Goal: Use online tool/utility: Utilize a website feature to perform a specific function

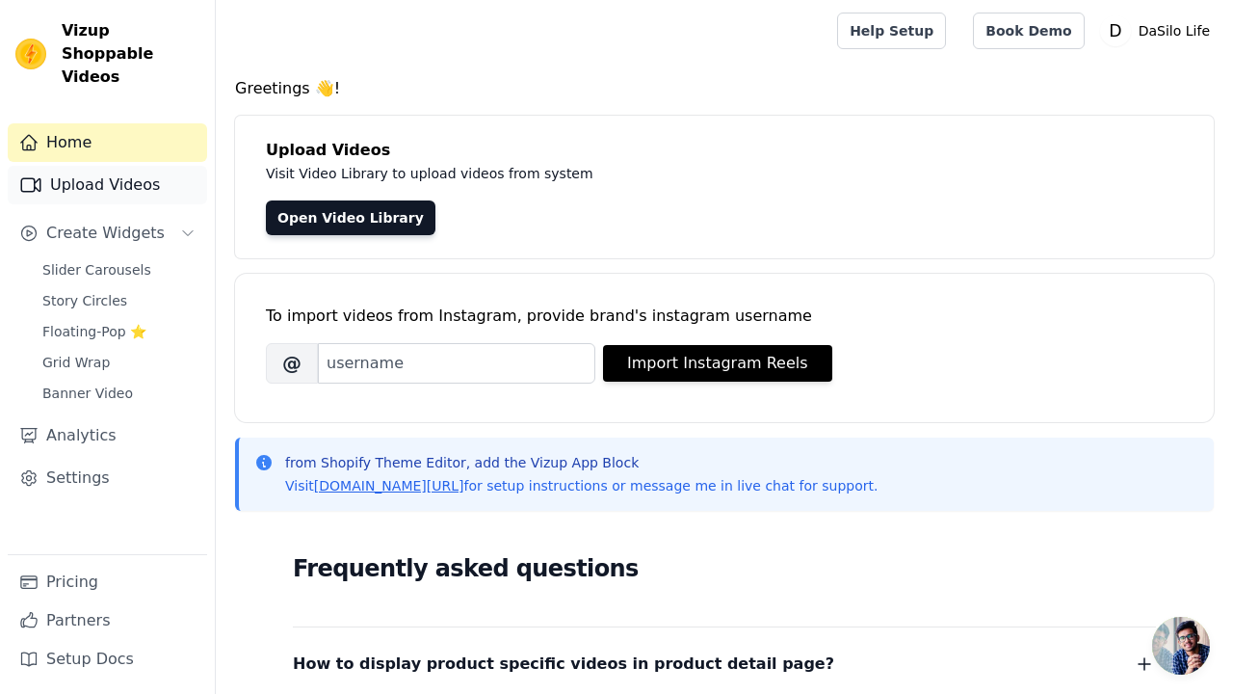
click at [108, 166] on link "Upload Videos" at bounding box center [107, 185] width 199 height 39
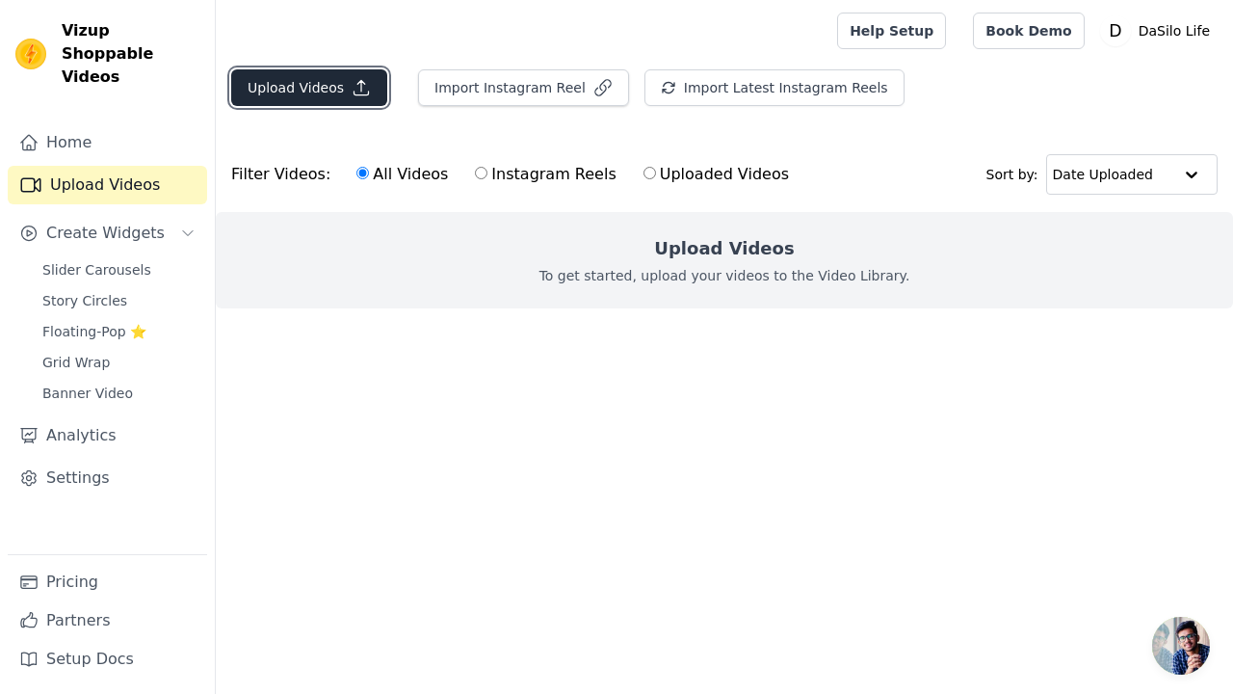
click at [319, 90] on button "Upload Videos" at bounding box center [309, 87] width 156 height 37
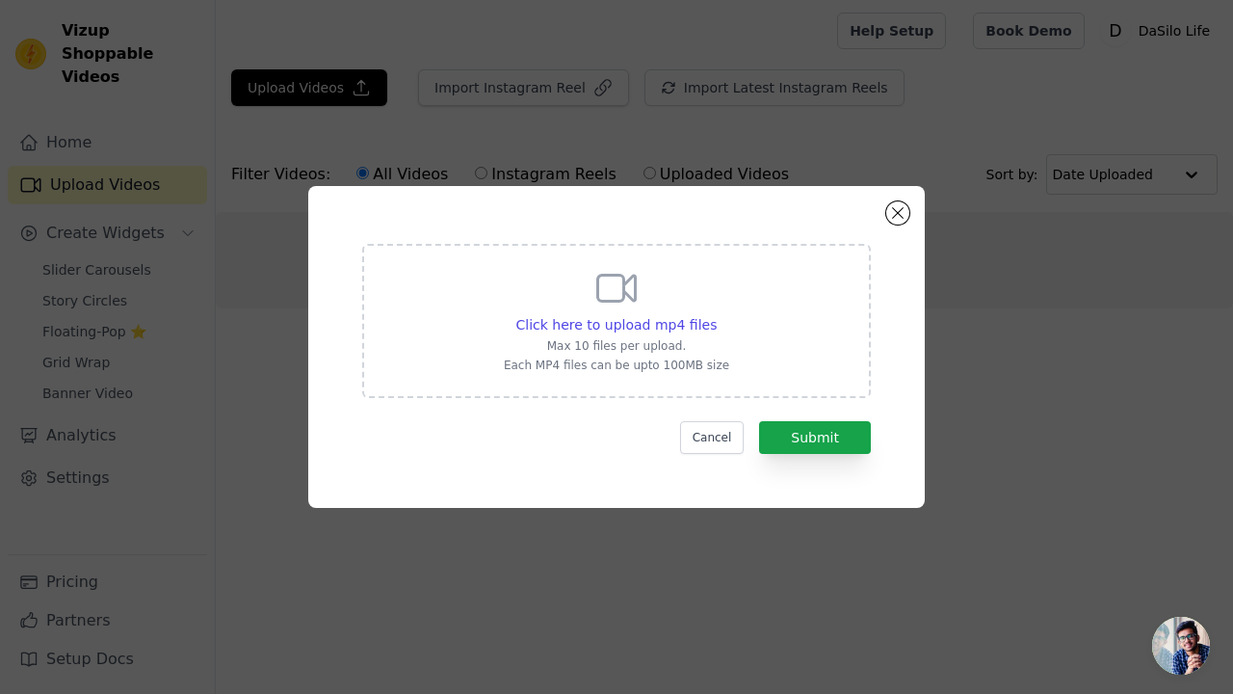
click at [742, 340] on div "Click here to upload mp4 files Max 10 files per upload. Each MP4 files can be u…" at bounding box center [616, 321] width 509 height 154
click at [717, 315] on input "Click here to upload mp4 files Max 10 files per upload. Each MP4 files can be u…" at bounding box center [716, 314] width 1 height 1
type input "C:\fakepath\SnapInsta.to_AQMUHJ_X35DSgwJjhd7Jc1vKzo21KB1bHHP3JWHDXzarQJtAG09dpe…"
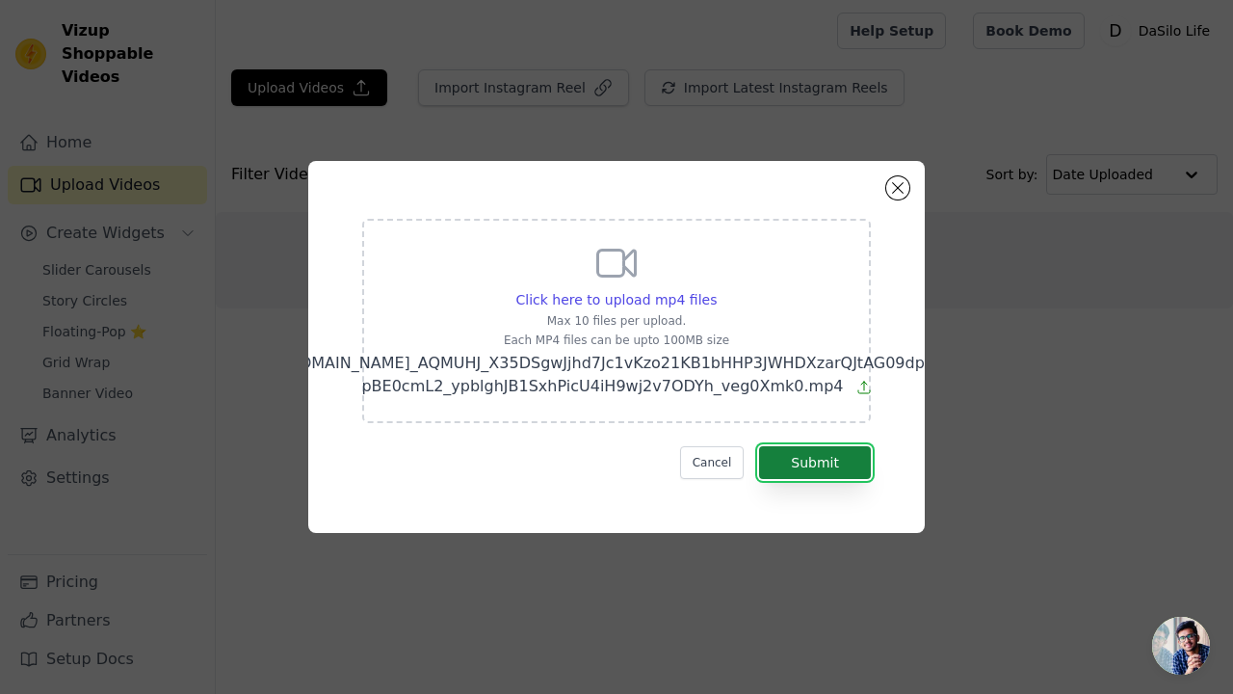
click at [826, 447] on button "Submit" at bounding box center [815, 462] width 112 height 33
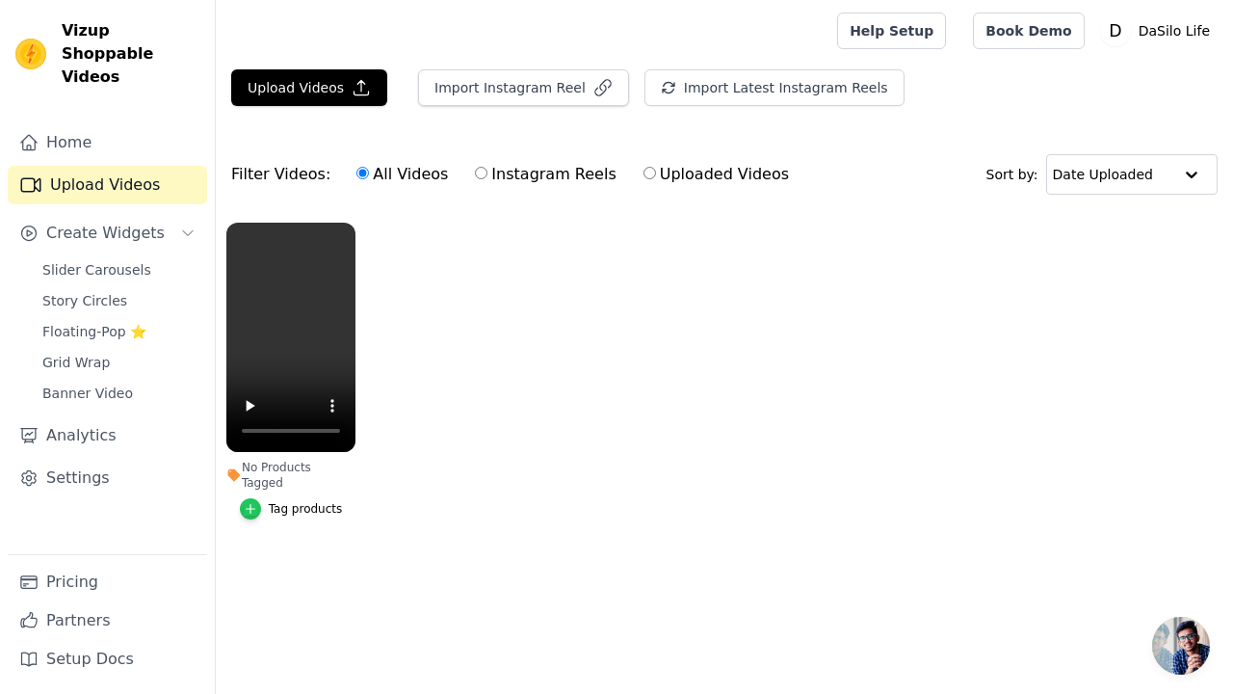
click at [257, 502] on icon "button" at bounding box center [250, 508] width 13 height 13
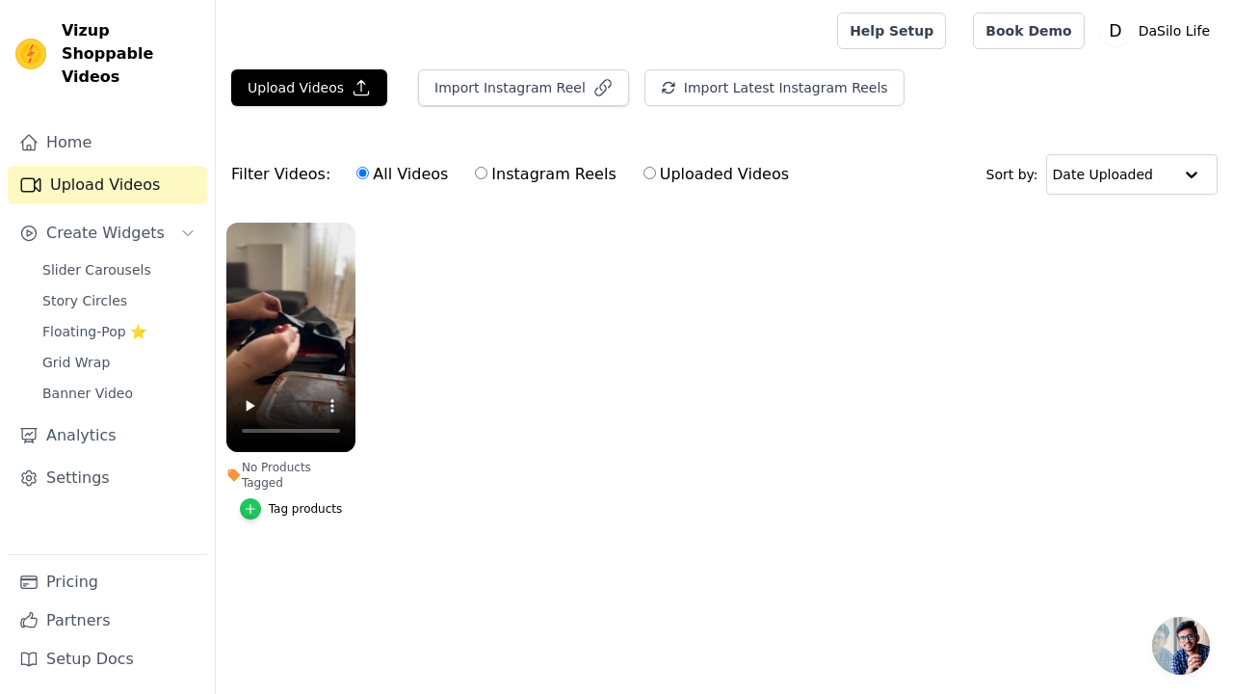
click at [256, 502] on icon "button" at bounding box center [250, 508] width 13 height 13
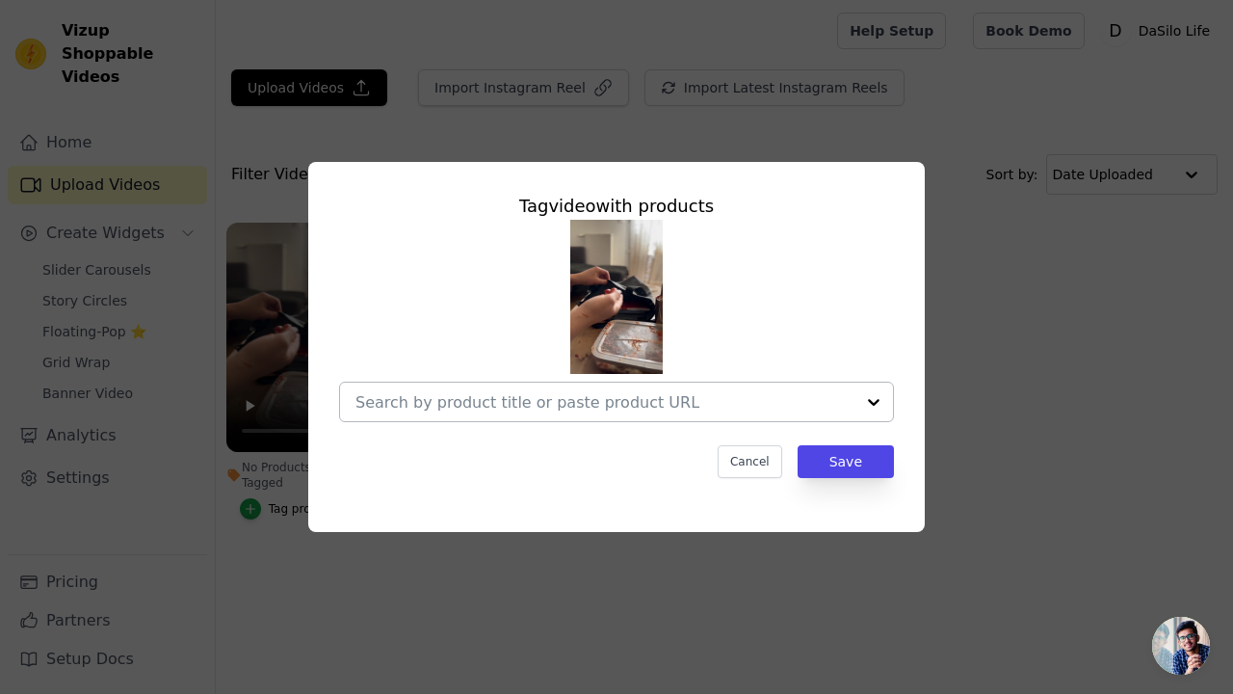
click at [507, 400] on input "No Products Tagged Tag video with products Cancel Save Tag products" at bounding box center [604, 402] width 499 height 18
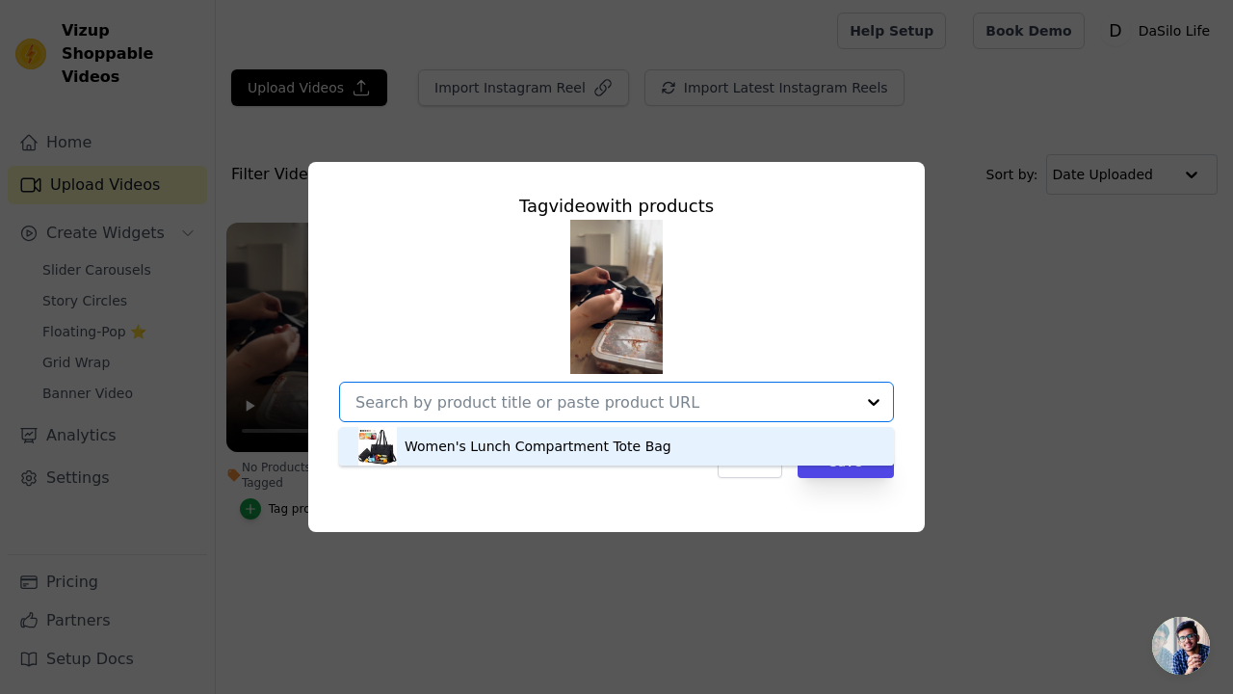
click at [489, 451] on div "Women's Lunch Compartment Tote Bag" at bounding box center [538, 445] width 267 height 19
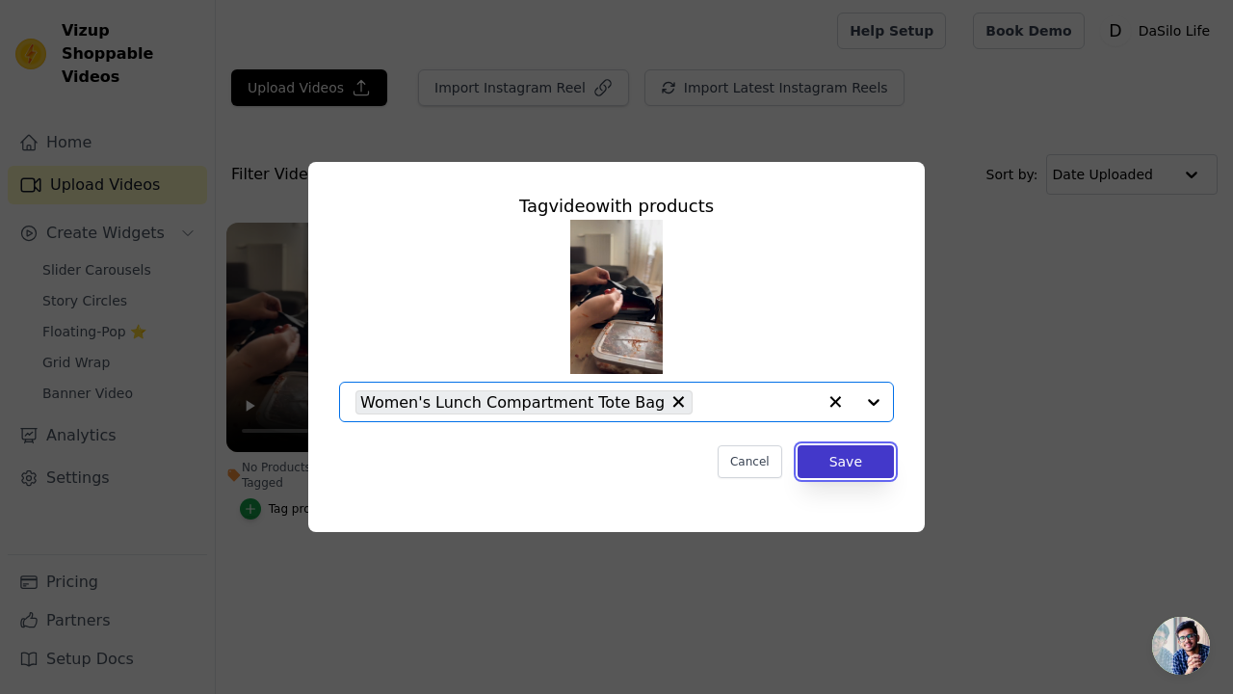
click at [831, 461] on button "Save" at bounding box center [846, 461] width 96 height 33
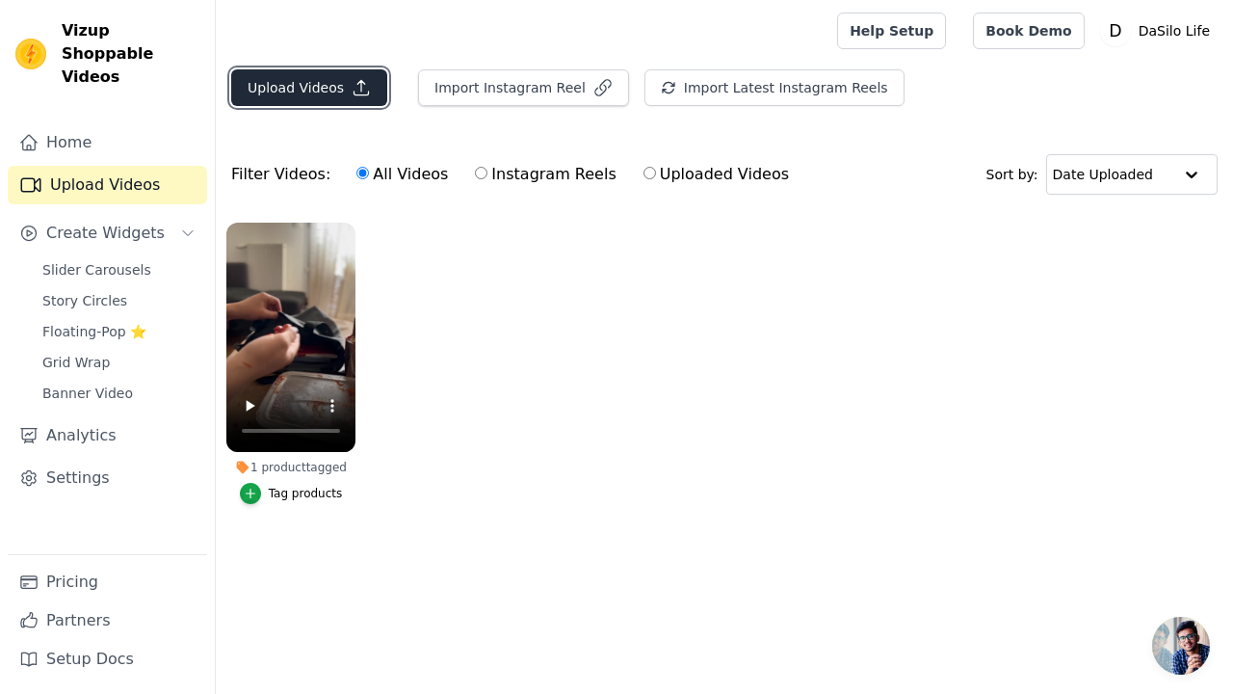
click at [352, 84] on icon "button" at bounding box center [361, 87] width 19 height 19
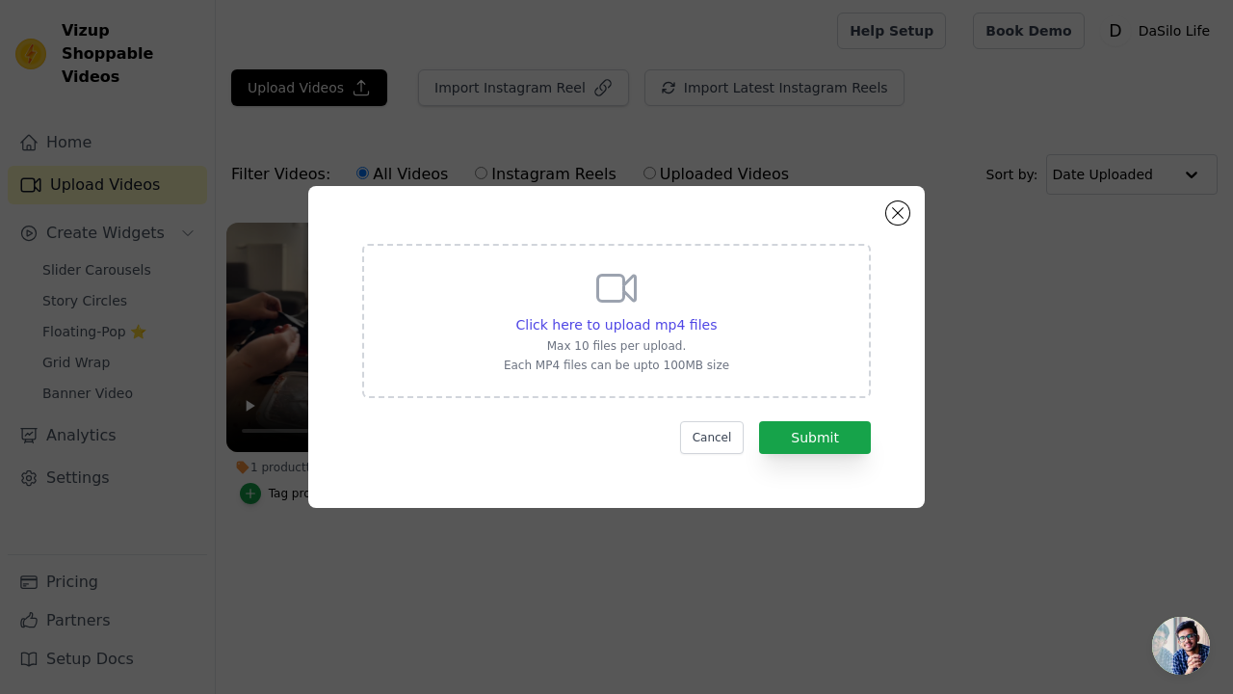
click at [594, 312] on div "Click here to upload mp4 files Max 10 files per upload. Each MP4 files can be u…" at bounding box center [616, 319] width 225 height 108
click at [716, 314] on input "Click here to upload mp4 files Max 10 files per upload. Each MP4 files can be u…" at bounding box center [716, 314] width 1 height 1
type input "C:\fakepath\Where has this been when I needed it🩷💞💘🌸Comment “PACKUUM” and I’ll …"
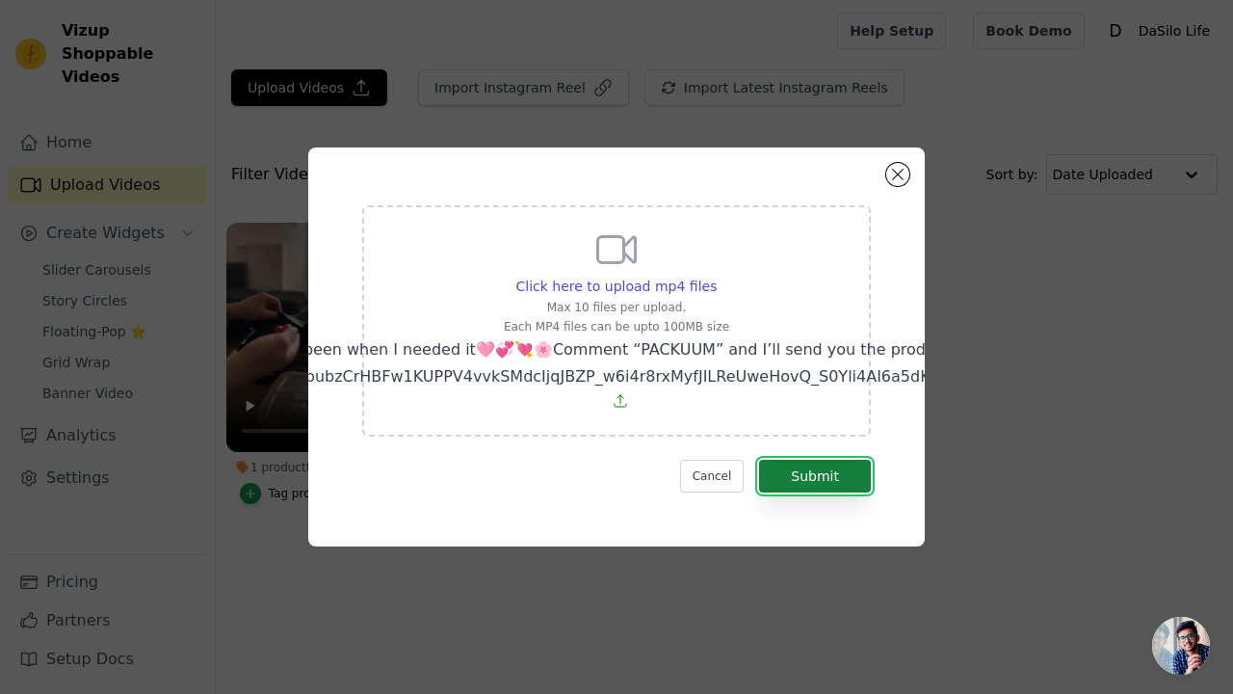
click at [838, 481] on button "Submit" at bounding box center [815, 475] width 112 height 33
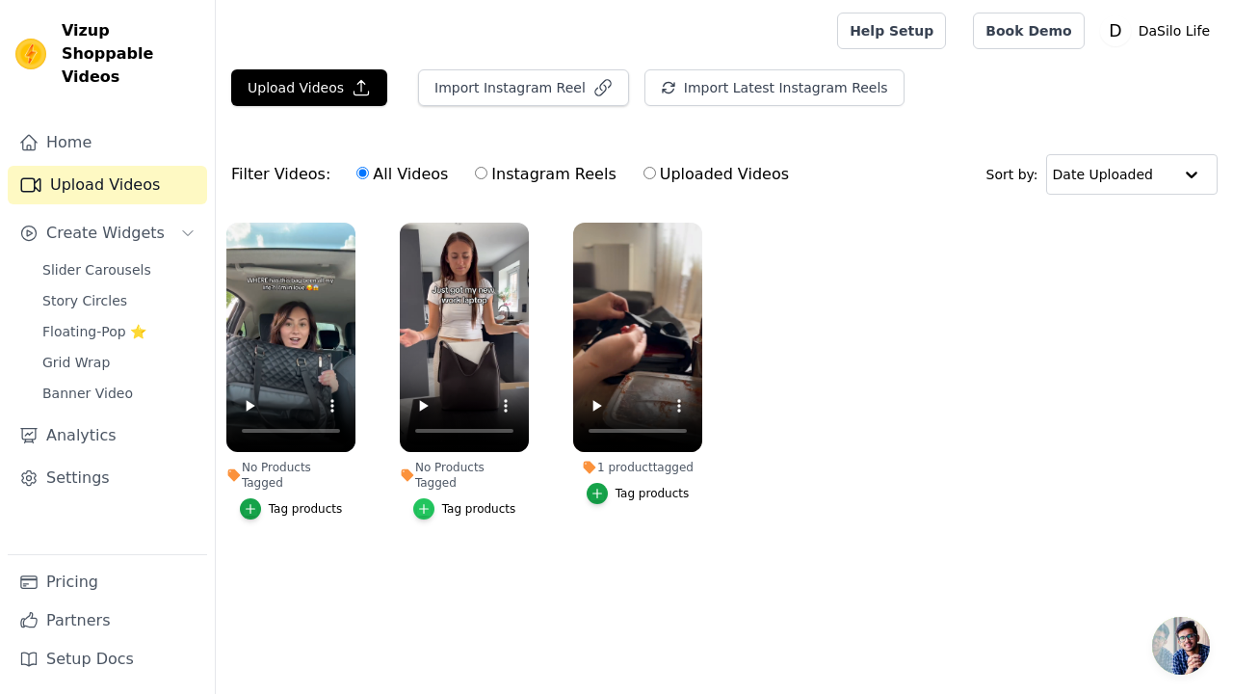
click at [423, 502] on icon "button" at bounding box center [423, 508] width 13 height 13
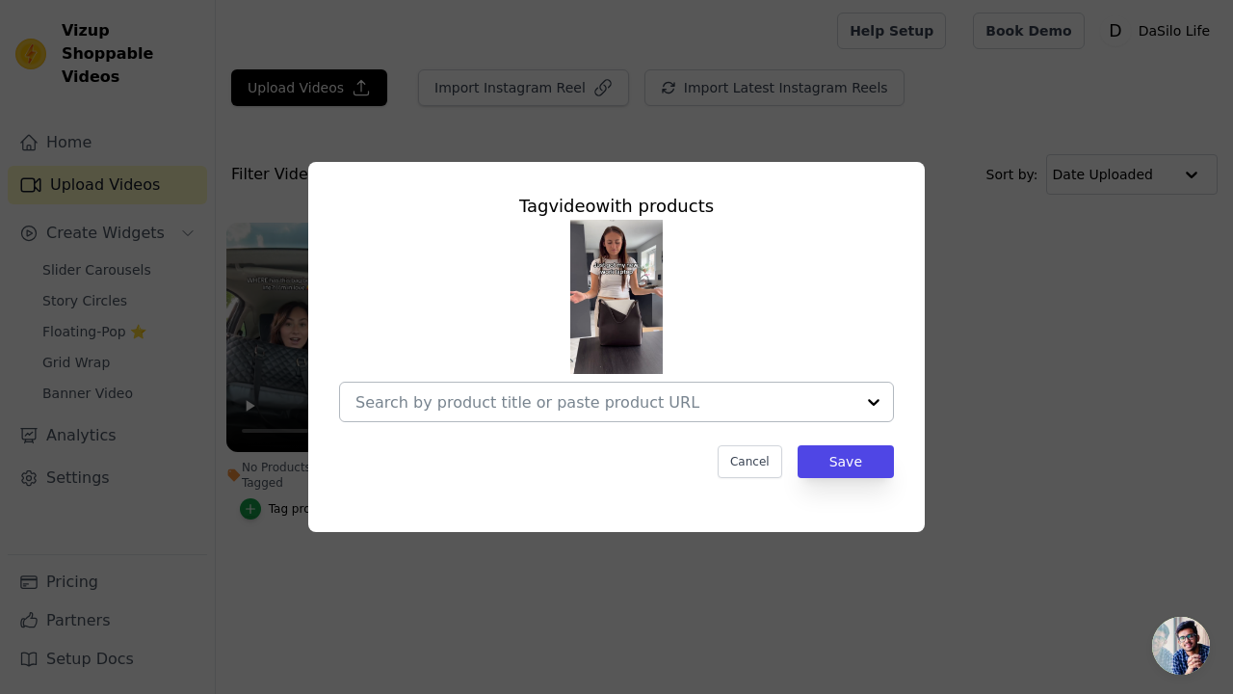
click at [589, 401] on input "No Products Tagged Tag video with products Cancel Save Tag products" at bounding box center [604, 402] width 499 height 18
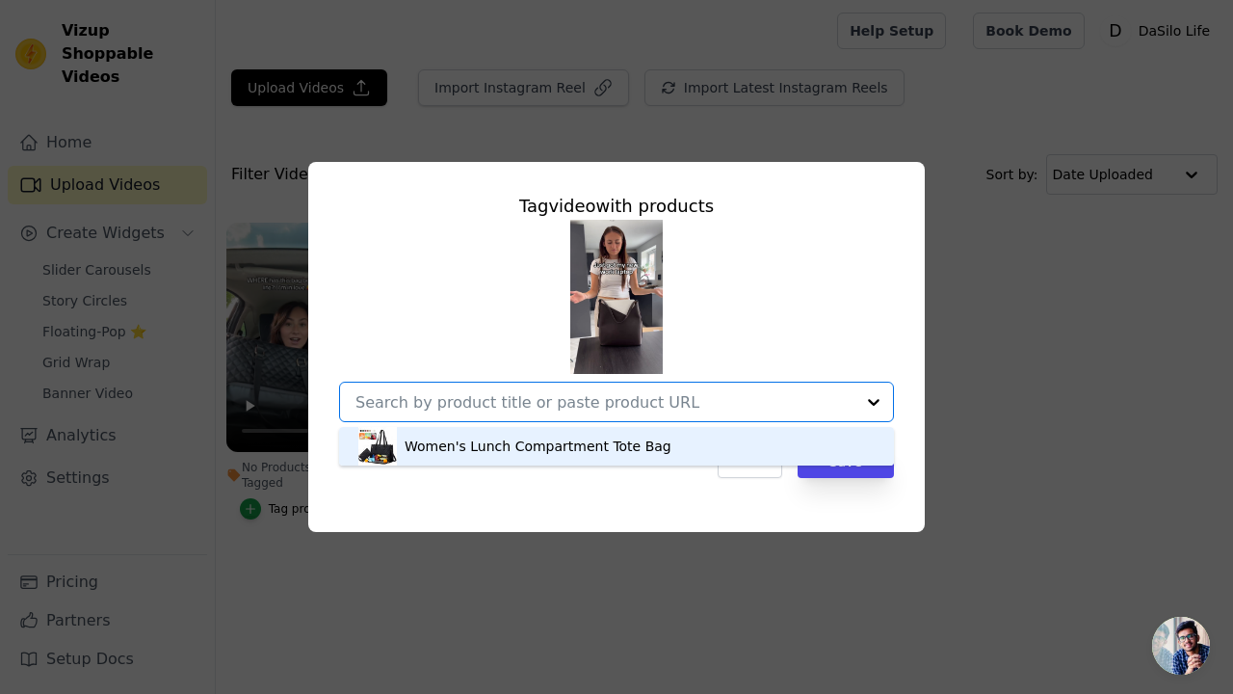
click at [509, 447] on div "Women's Lunch Compartment Tote Bag" at bounding box center [538, 445] width 267 height 19
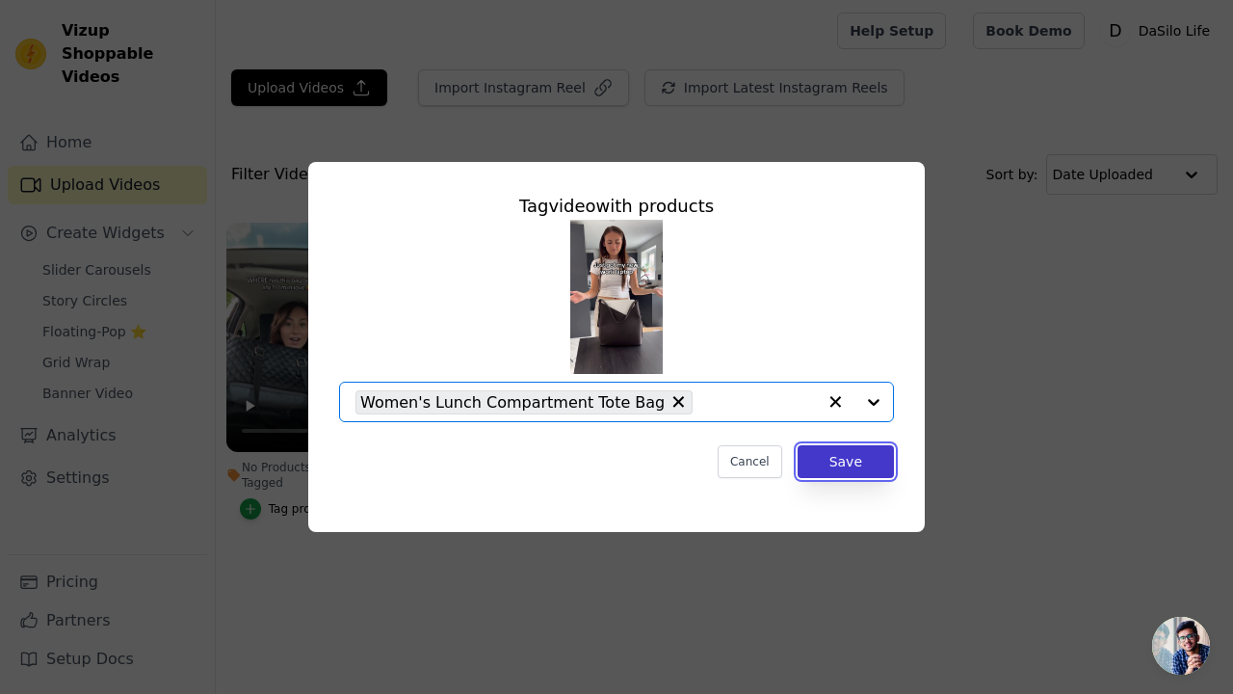
click at [868, 477] on button "Save" at bounding box center [846, 461] width 96 height 33
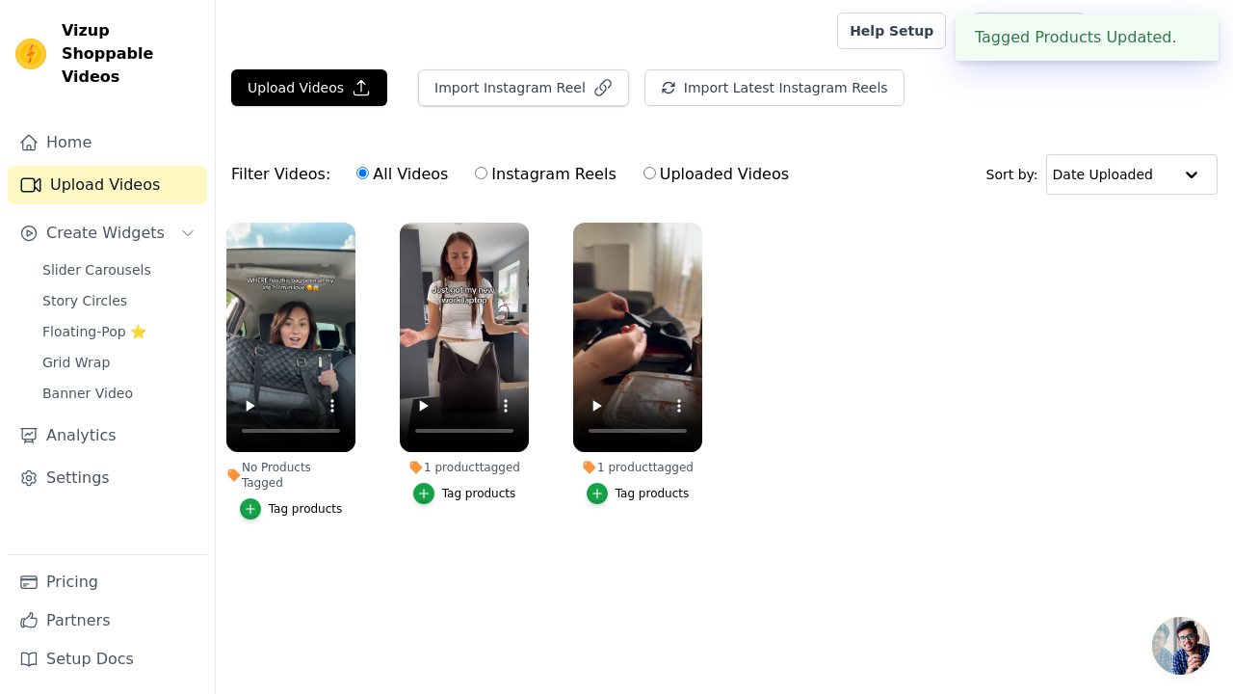
click at [270, 498] on button "Tag products" at bounding box center [291, 508] width 103 height 21
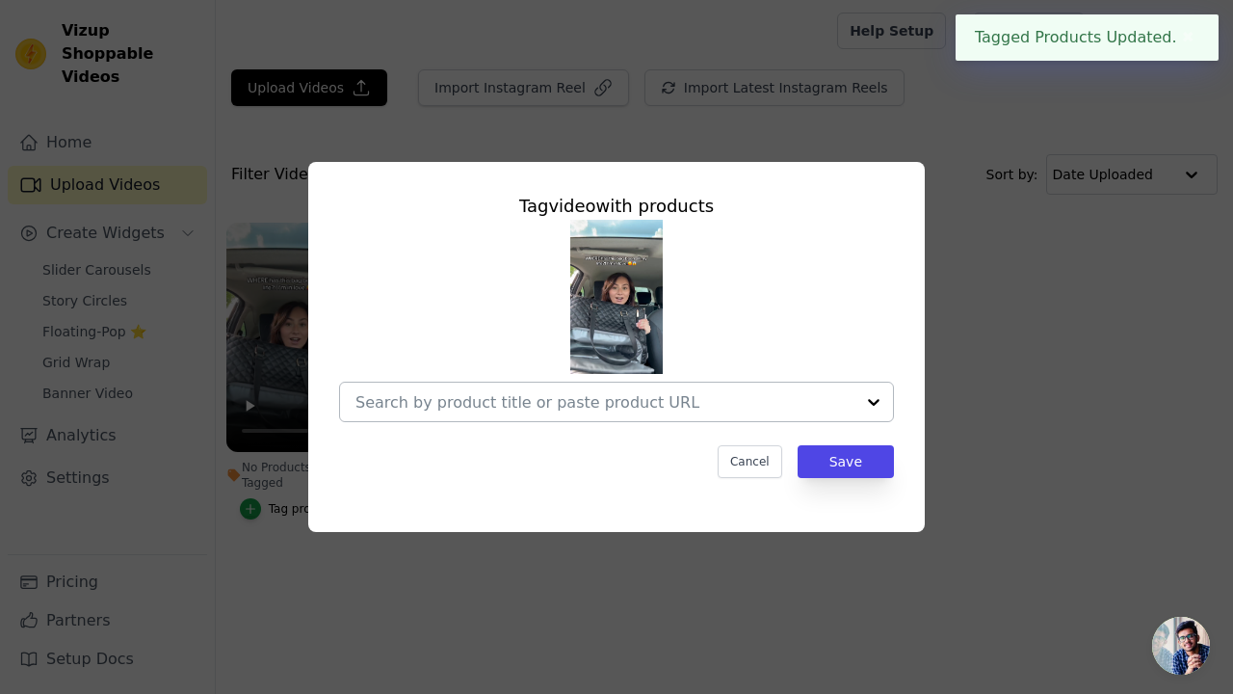
click at [563, 406] on input "No Products Tagged Tag video with products Cancel Save Tag products" at bounding box center [604, 402] width 499 height 18
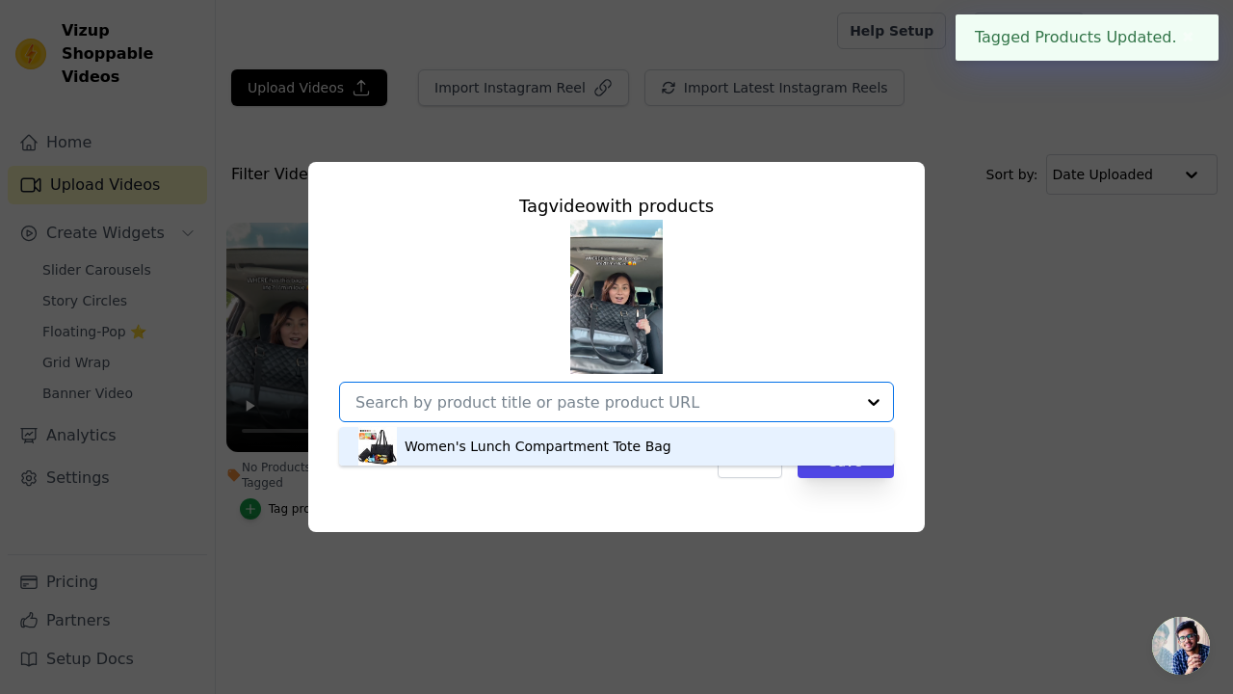
click at [533, 448] on div "Women's Lunch Compartment Tote Bag" at bounding box center [538, 445] width 267 height 19
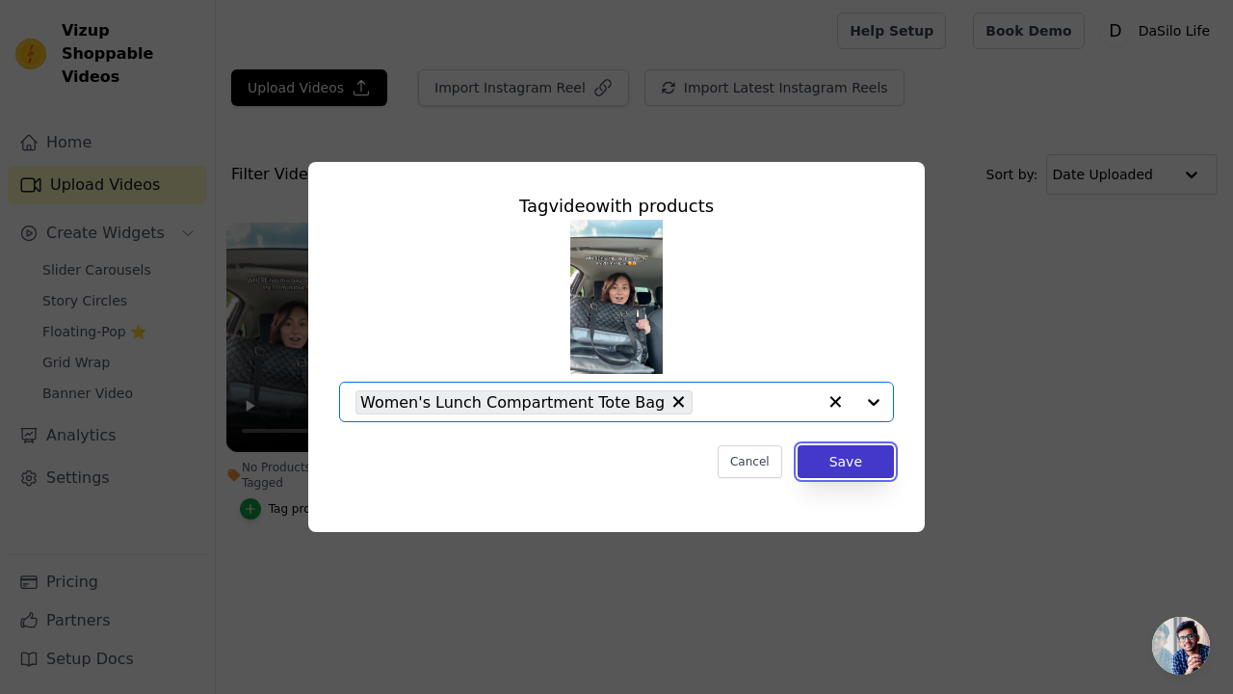
click at [853, 472] on button "Save" at bounding box center [846, 461] width 96 height 33
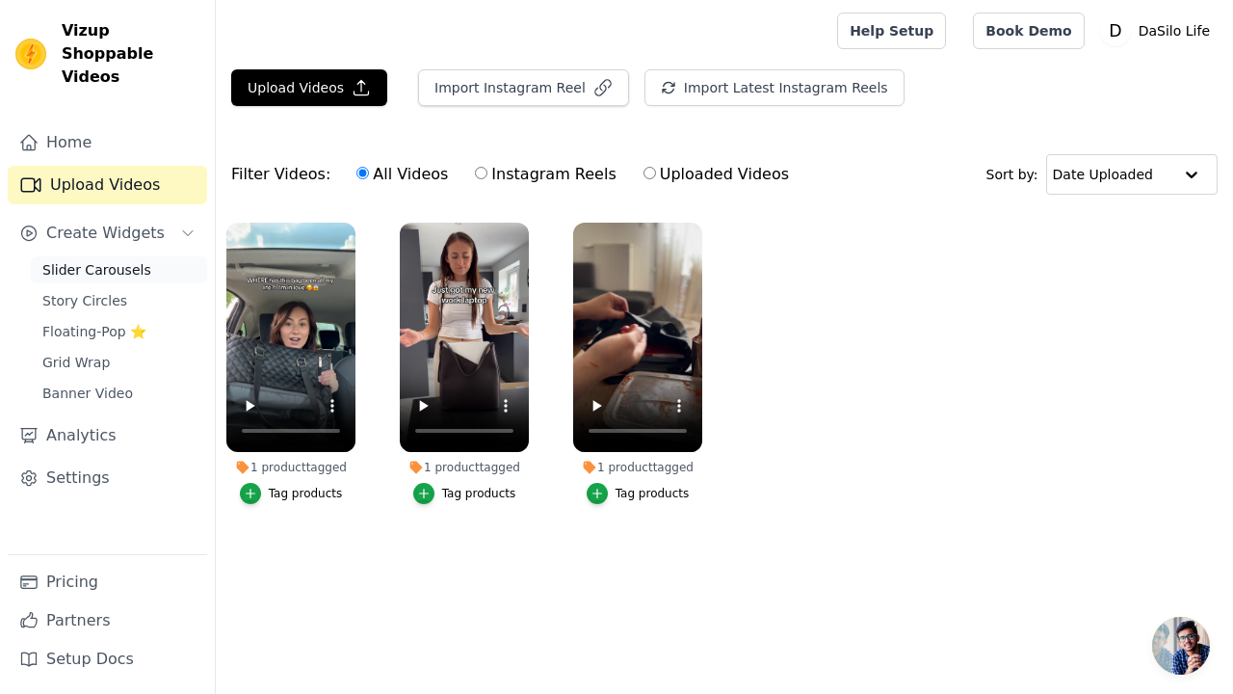
click at [68, 260] on span "Slider Carousels" at bounding box center [96, 269] width 109 height 19
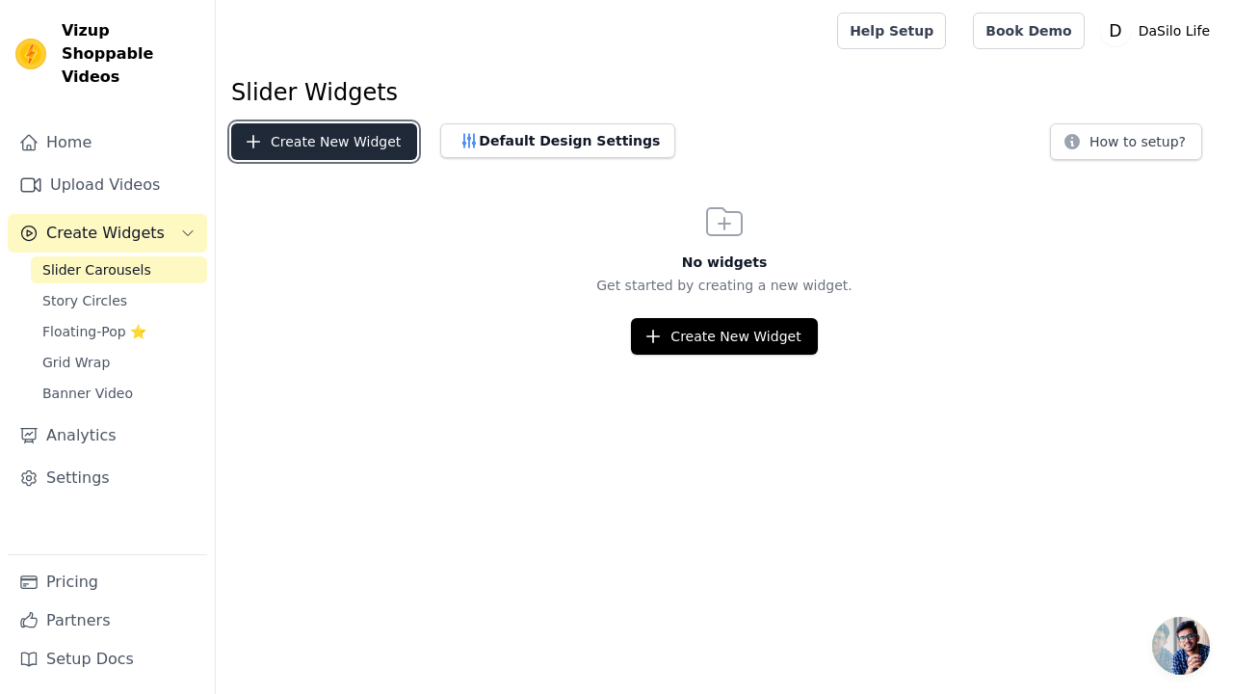
click at [338, 140] on button "Create New Widget" at bounding box center [324, 141] width 186 height 37
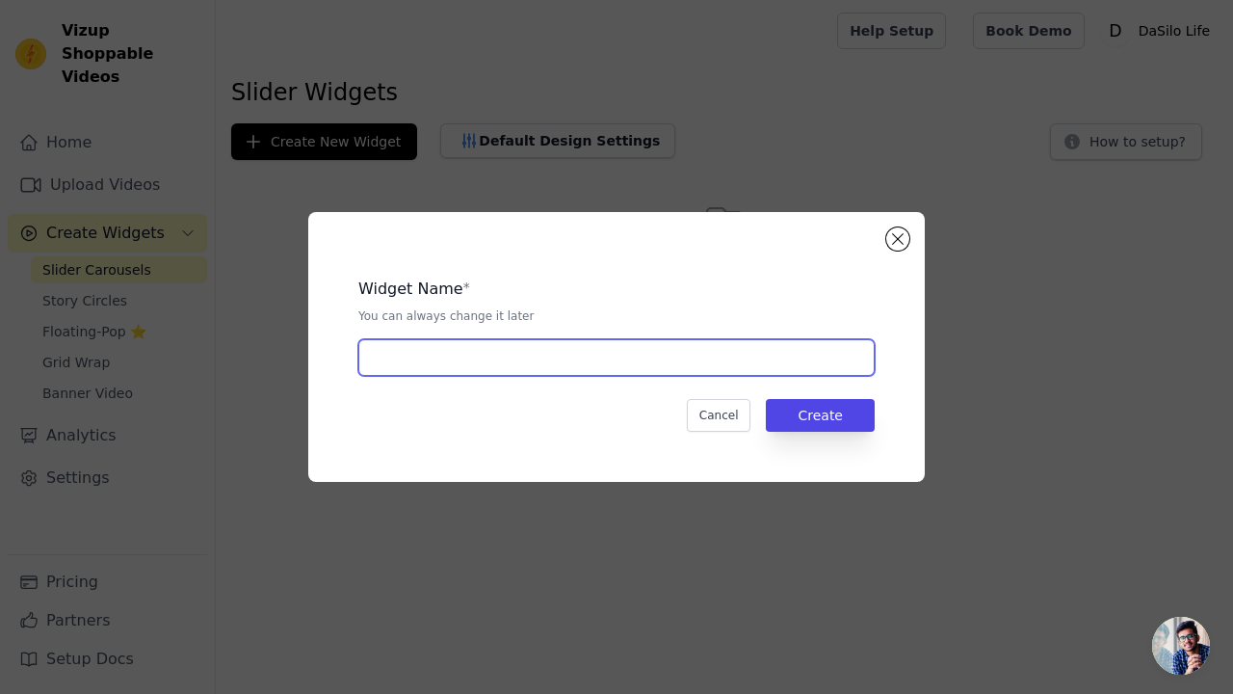
click at [559, 356] on input "text" at bounding box center [616, 357] width 516 height 37
type input "slider"
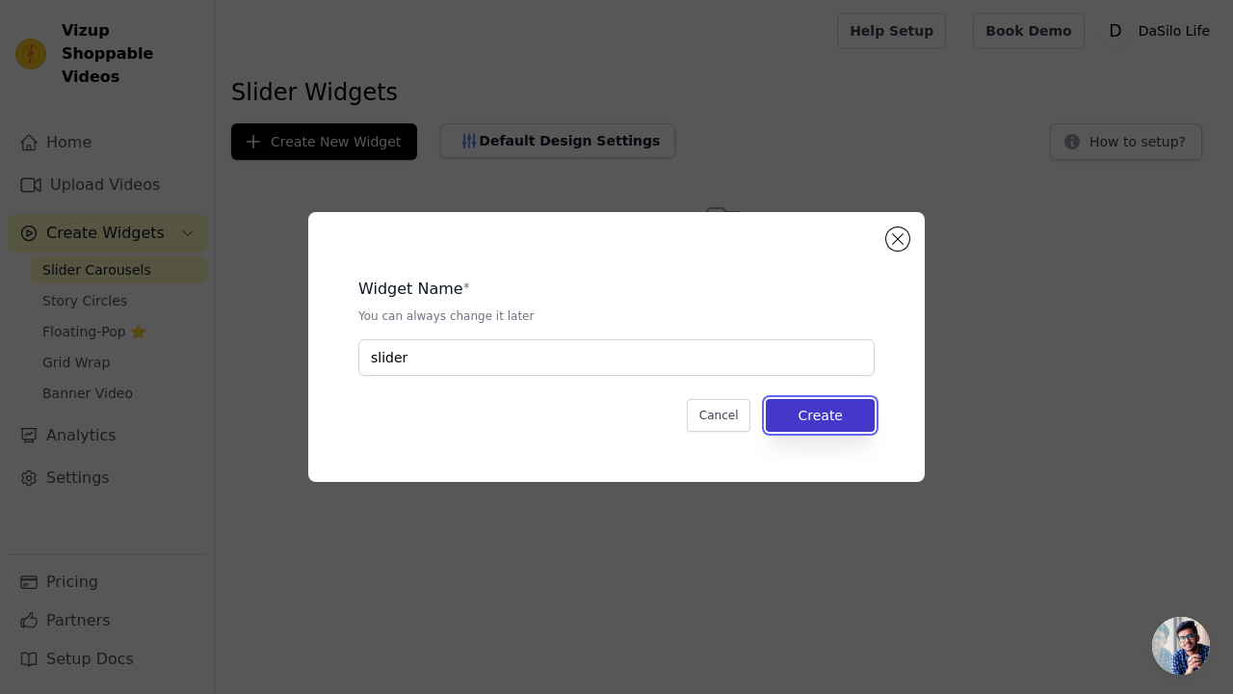
click at [804, 427] on button "Create" at bounding box center [820, 415] width 109 height 33
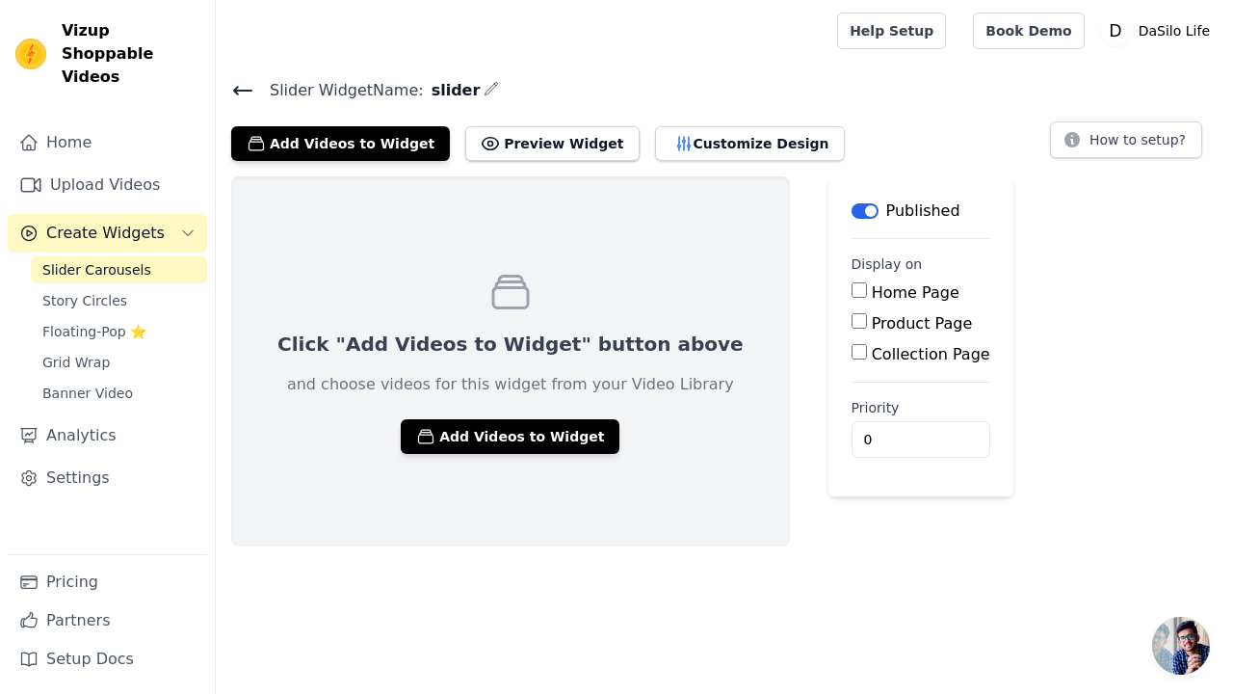
click at [851, 323] on input "Product Page" at bounding box center [858, 320] width 15 height 15
checkbox input "true"
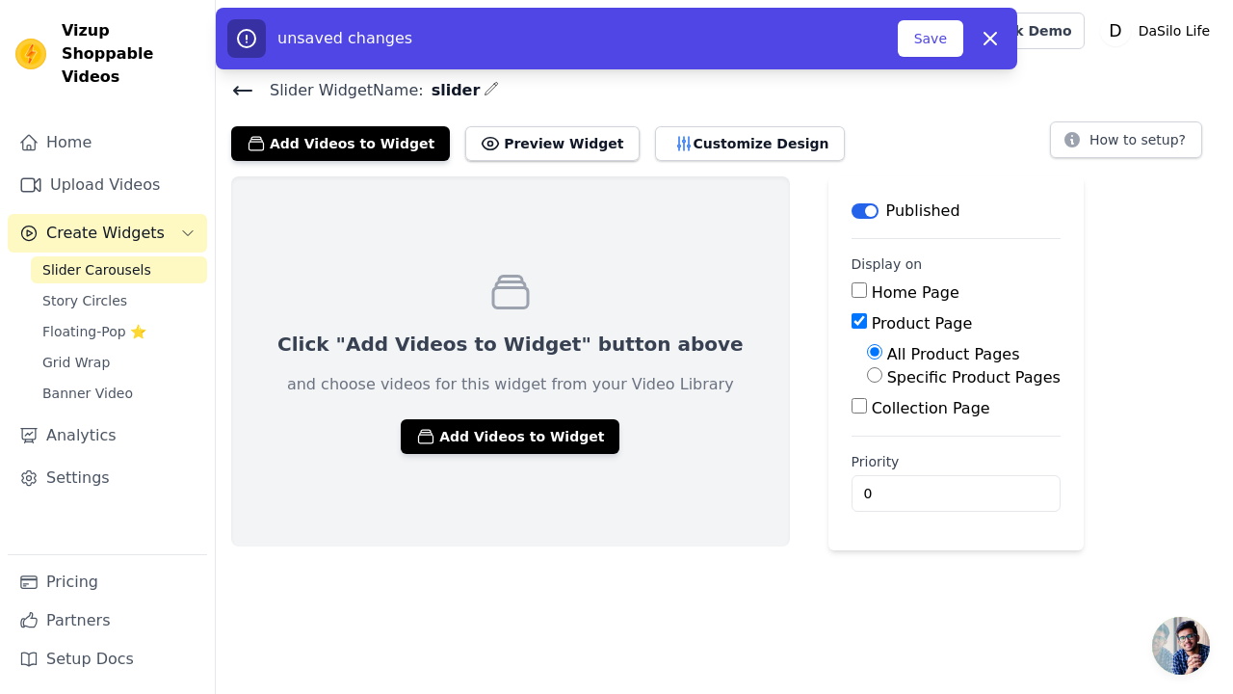
click at [851, 285] on input "Home Page" at bounding box center [858, 289] width 15 height 15
checkbox input "true"
click at [941, 35] on button "Save" at bounding box center [930, 38] width 65 height 37
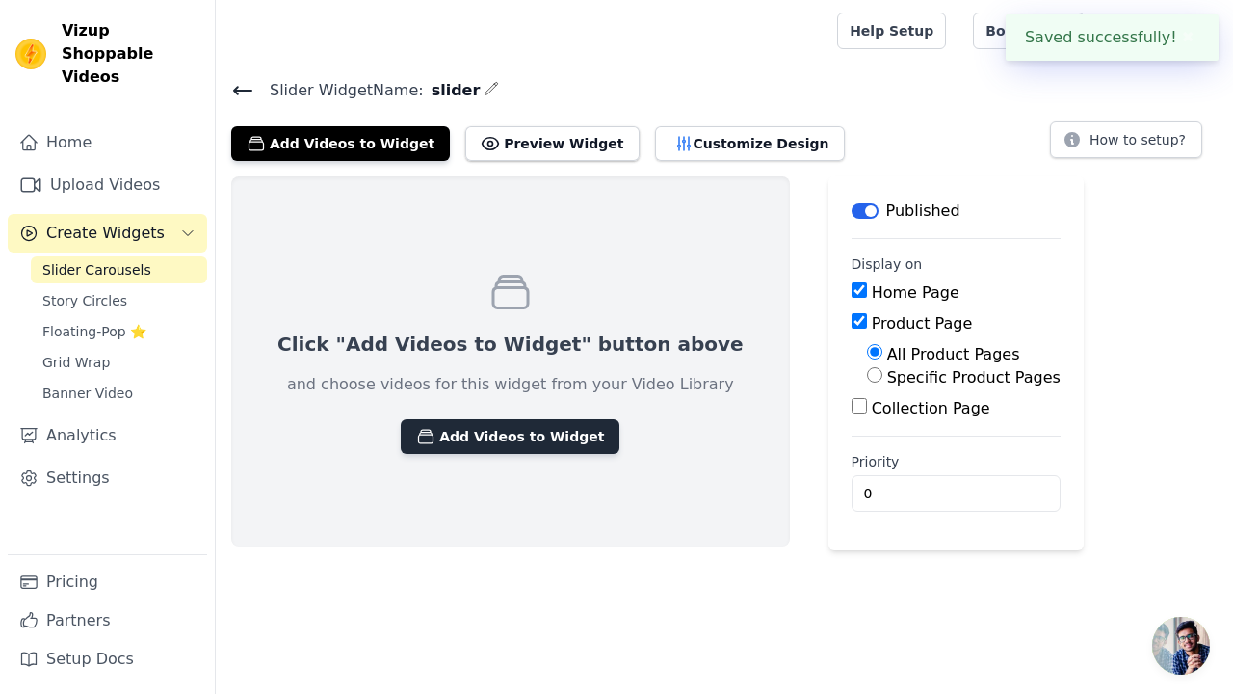
click at [512, 442] on button "Add Videos to Widget" at bounding box center [510, 436] width 219 height 35
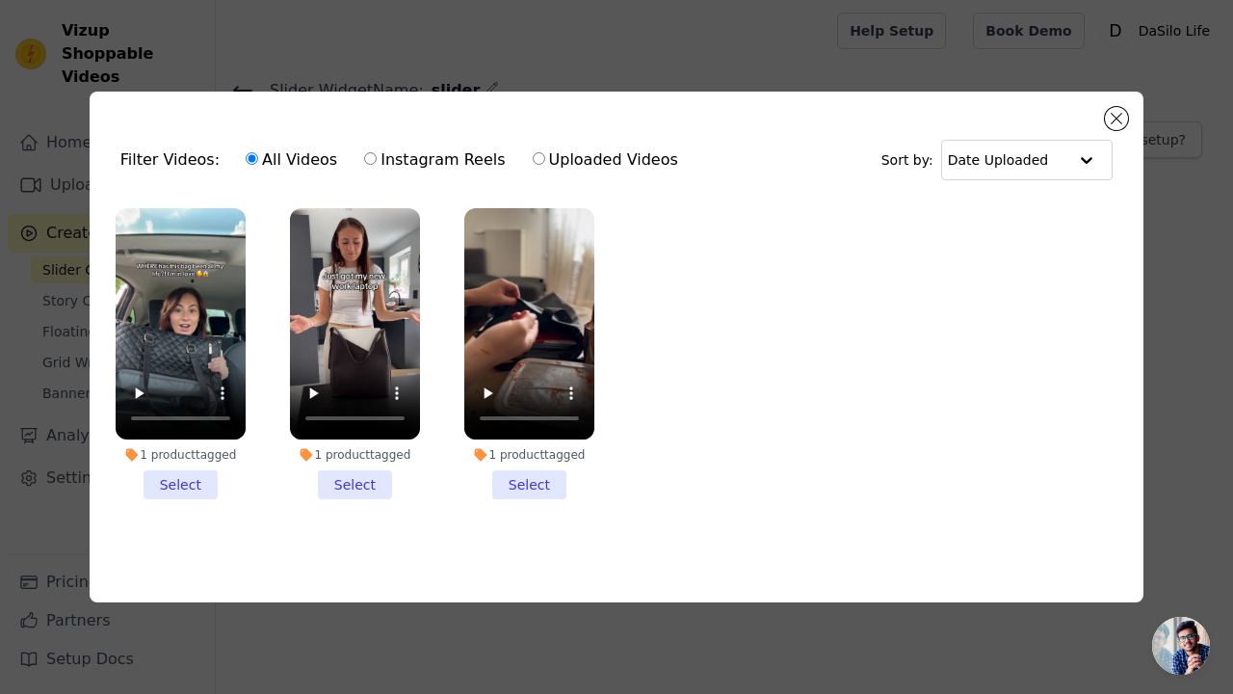
click at [510, 485] on li "1 product tagged Select" at bounding box center [529, 353] width 130 height 291
click at [0, 0] on input "1 product tagged Select" at bounding box center [0, 0] width 0 height 0
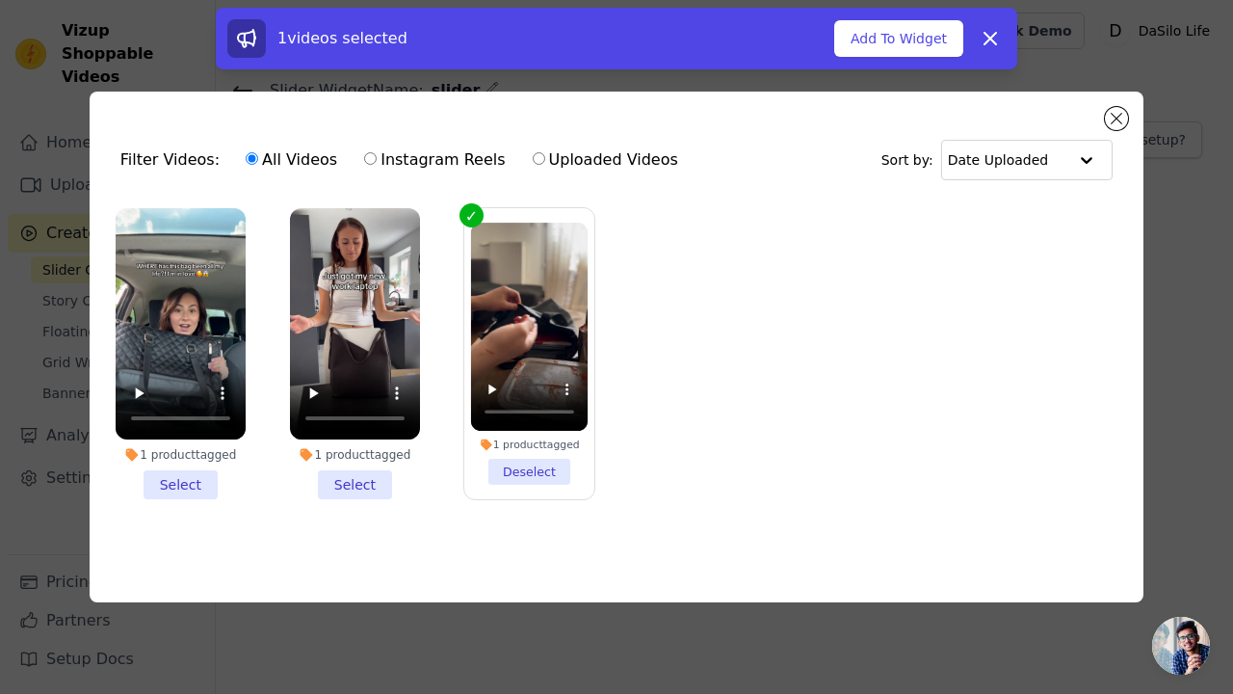
click at [364, 483] on li "1 product tagged Select" at bounding box center [355, 353] width 130 height 291
click at [0, 0] on input "1 product tagged Select" at bounding box center [0, 0] width 0 height 0
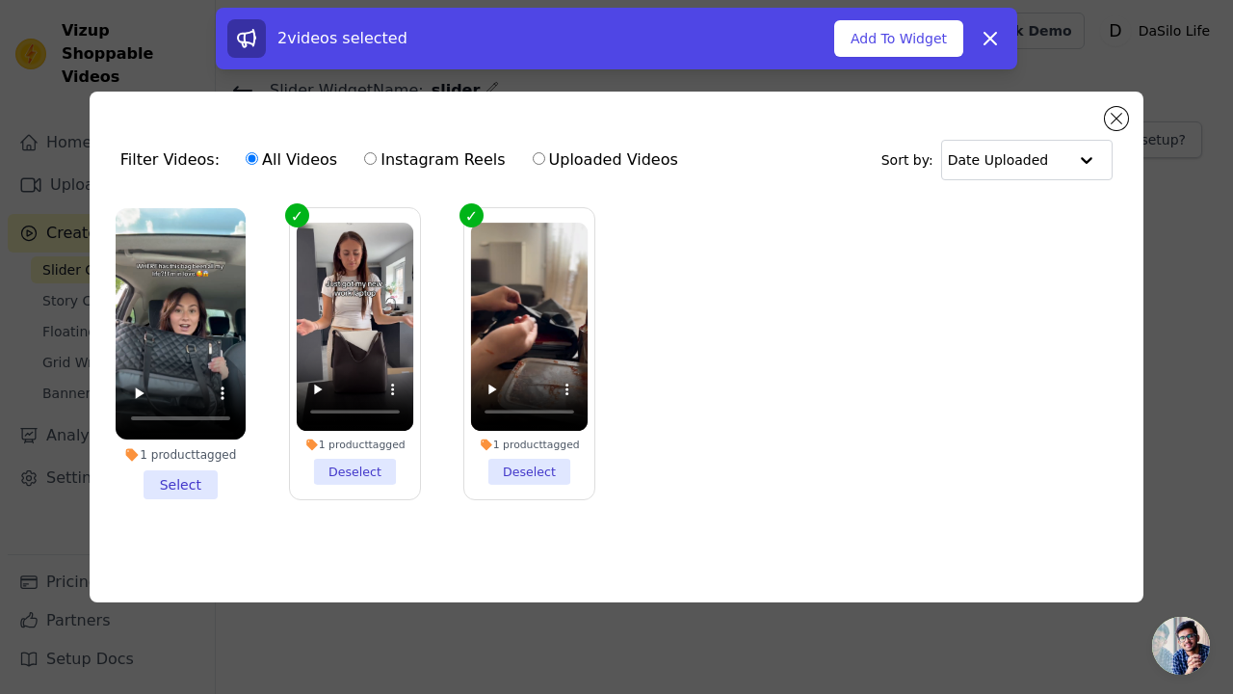
click at [205, 476] on li "1 product tagged Select" at bounding box center [181, 353] width 130 height 291
click at [0, 0] on input "1 product tagged Select" at bounding box center [0, 0] width 0 height 0
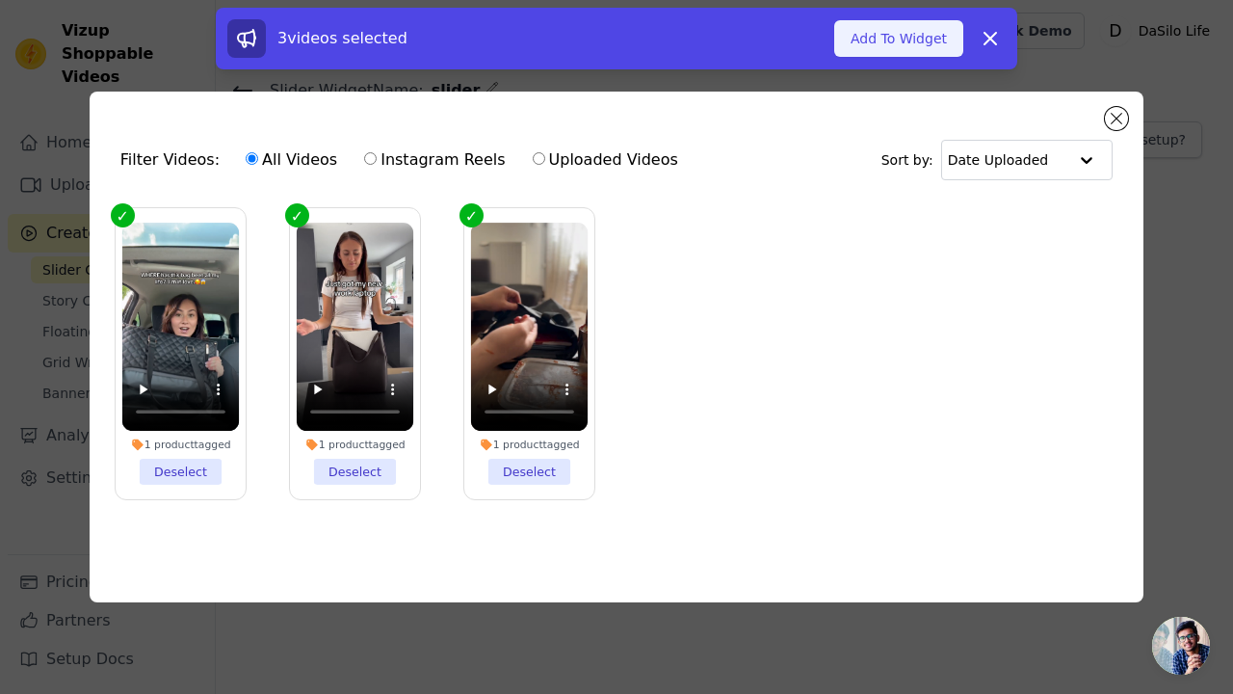
click at [879, 39] on button "Add To Widget" at bounding box center [898, 38] width 129 height 37
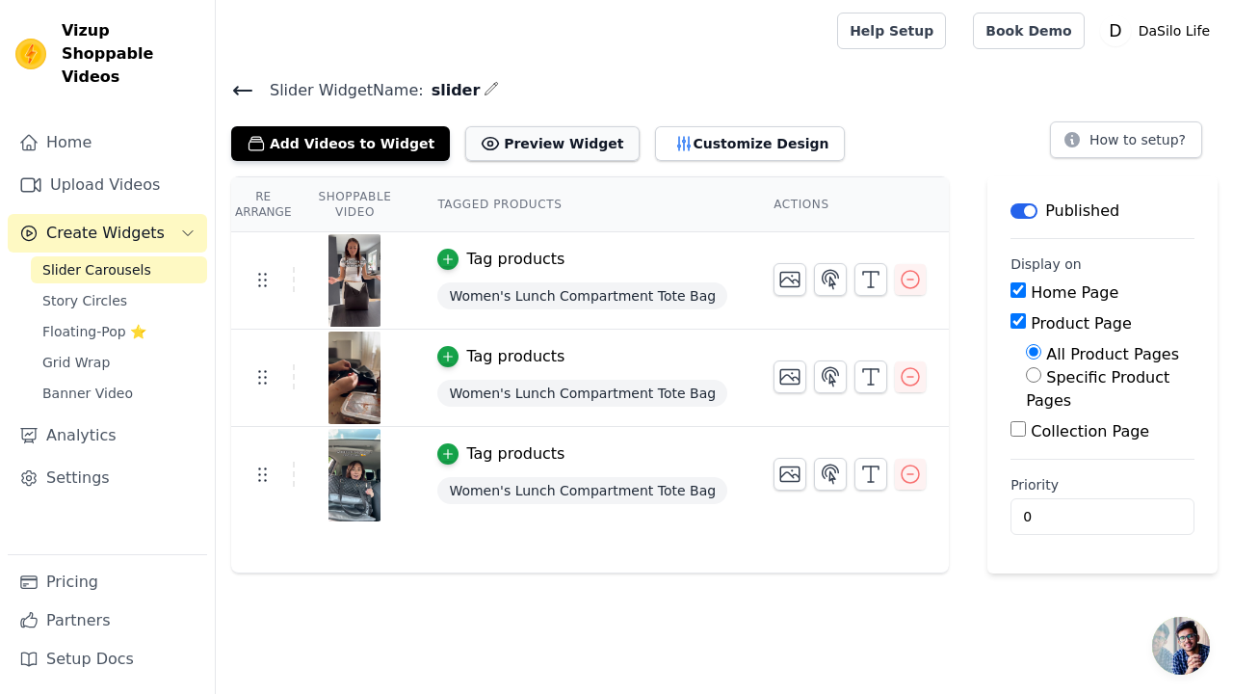
click at [558, 140] on button "Preview Widget" at bounding box center [551, 143] width 173 height 35
